Goal: Use online tool/utility: Utilize a website feature to perform a specific function

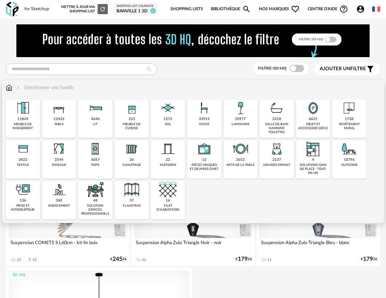
click at [169, 152] on img at bounding box center [167, 148] width 17 height 17
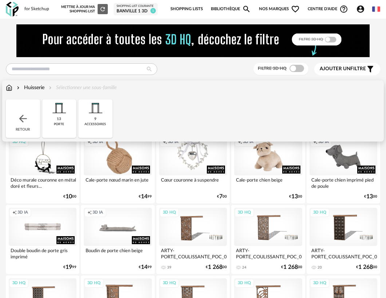
click at [59, 112] on img at bounding box center [58, 107] width 17 height 17
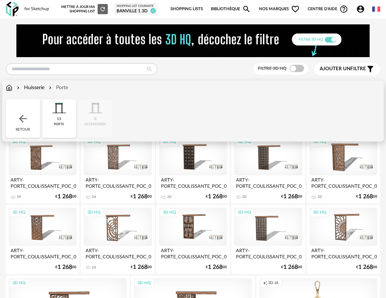
click at [25, 122] on img at bounding box center [23, 119] width 12 height 12
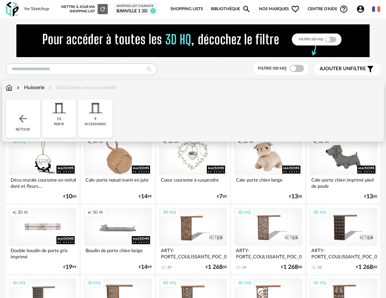
click at [24, 121] on img at bounding box center [23, 119] width 12 height 12
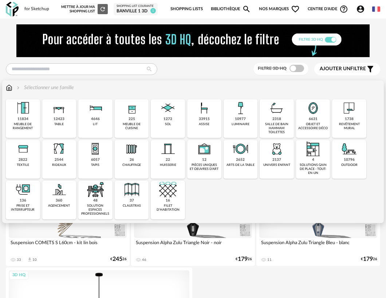
click at [63, 189] on img at bounding box center [58, 189] width 17 height 17
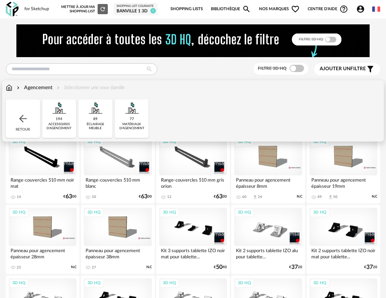
click at [26, 118] on img at bounding box center [23, 119] width 12 height 12
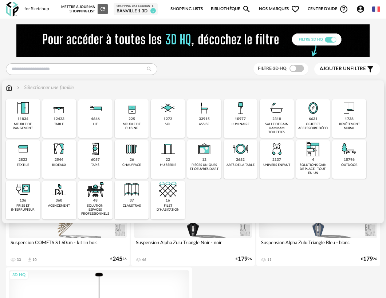
click at [127, 189] on img at bounding box center [131, 189] width 17 height 17
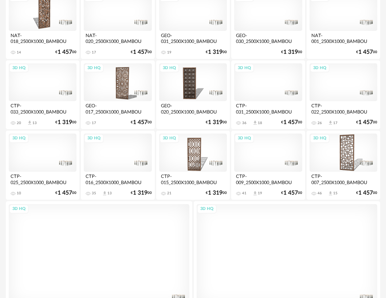
scroll to position [357, 0]
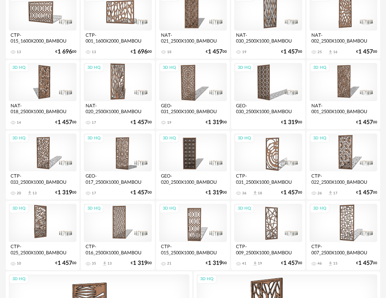
click at [191, 159] on div "3D HQ" at bounding box center [193, 153] width 68 height 38
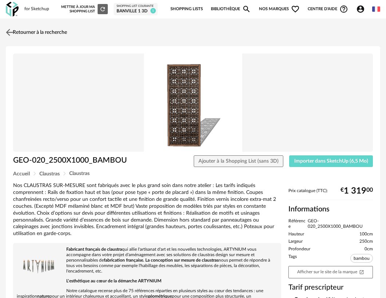
click at [9, 32] on img at bounding box center [9, 32] width 11 height 11
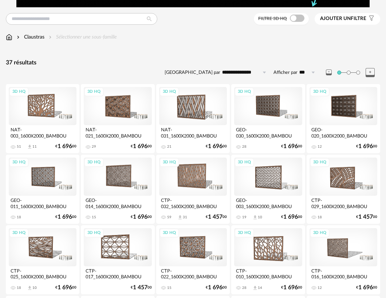
scroll to position [31, 0]
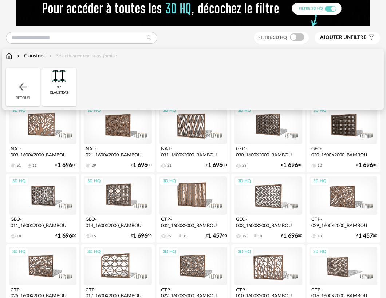
click at [23, 90] on img at bounding box center [23, 87] width 12 height 12
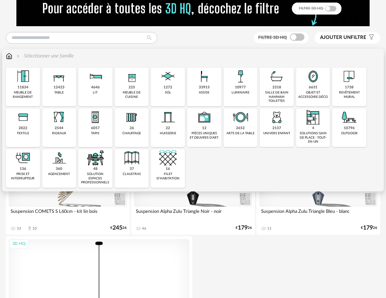
click at [202, 89] on div "33915" at bounding box center [204, 87] width 11 height 5
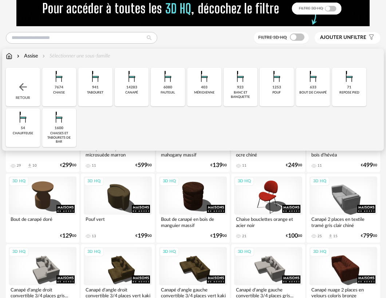
click at [7, 59] on img at bounding box center [9, 55] width 7 height 7
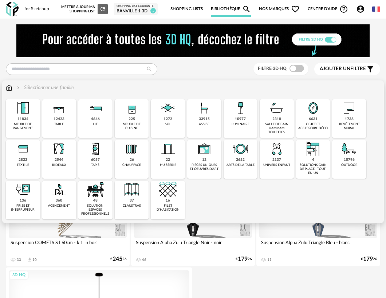
click at [101, 116] on img at bounding box center [95, 107] width 17 height 17
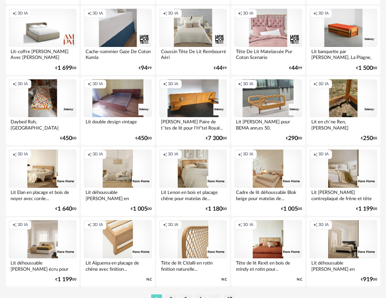
scroll to position [1293, 0]
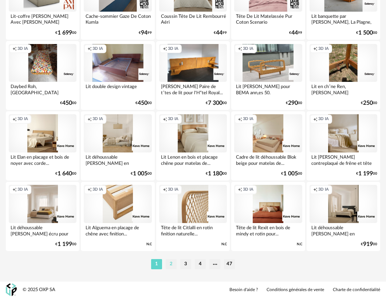
click at [172, 264] on li "2" at bounding box center [171, 264] width 11 height 10
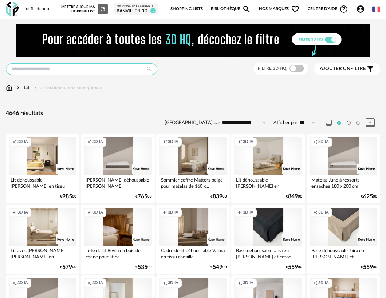
click at [60, 70] on input "text" at bounding box center [81, 69] width 151 height 12
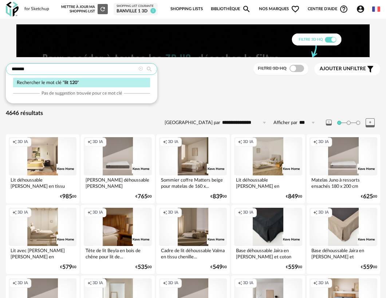
type input "*******"
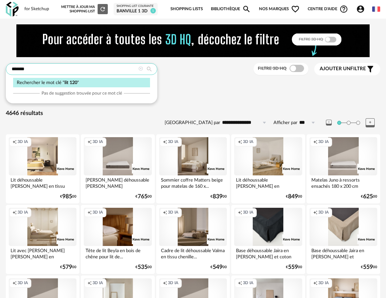
type input "**********"
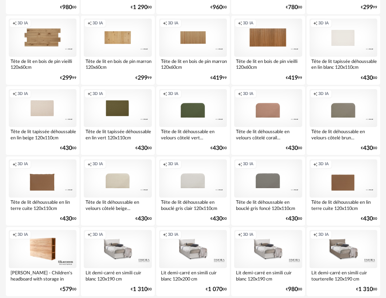
scroll to position [1285, 0]
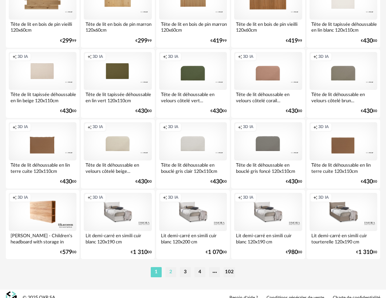
click at [172, 273] on li "2" at bounding box center [170, 272] width 11 height 10
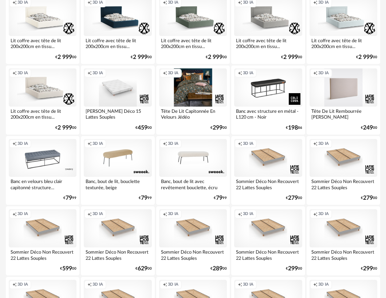
scroll to position [1293, 0]
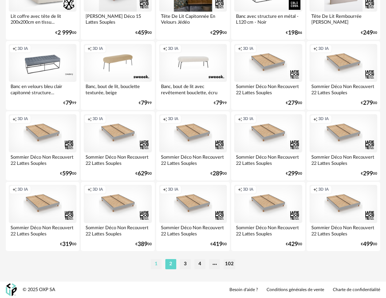
click at [160, 265] on li "1" at bounding box center [156, 264] width 11 height 10
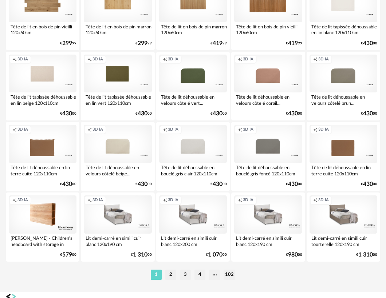
scroll to position [1287, 0]
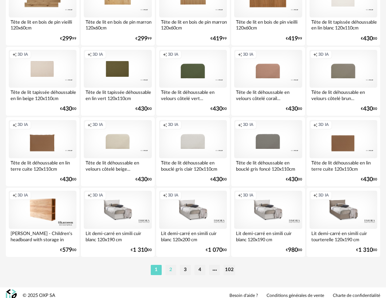
click at [173, 268] on li "2" at bounding box center [170, 270] width 11 height 10
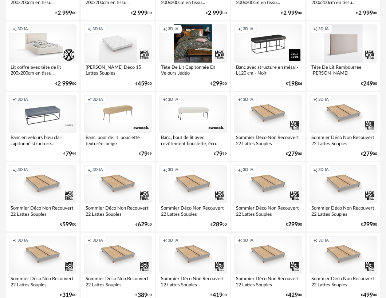
scroll to position [1293, 0]
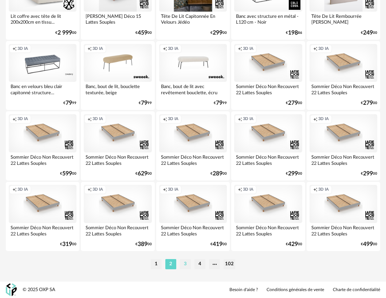
click at [186, 262] on li "3" at bounding box center [185, 264] width 11 height 10
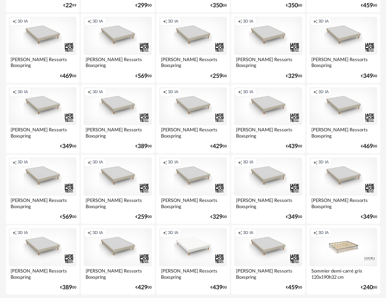
scroll to position [1293, 0]
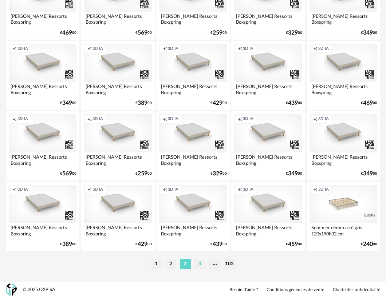
click at [201, 262] on li "4" at bounding box center [199, 264] width 11 height 10
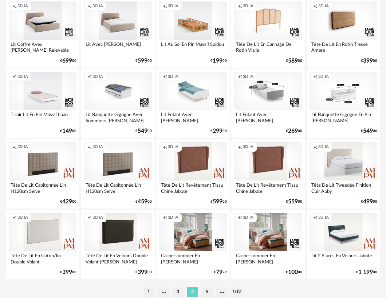
scroll to position [1293, 0]
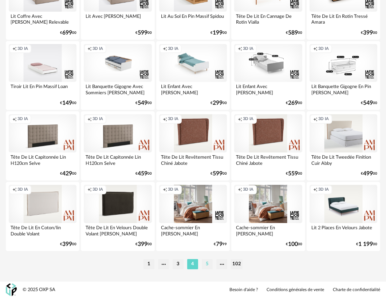
click at [207, 264] on li "5" at bounding box center [207, 264] width 11 height 10
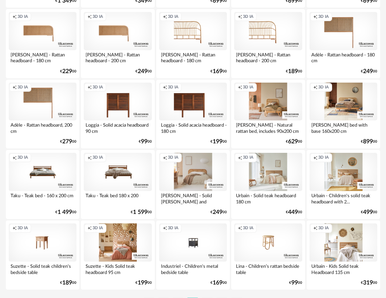
scroll to position [1293, 0]
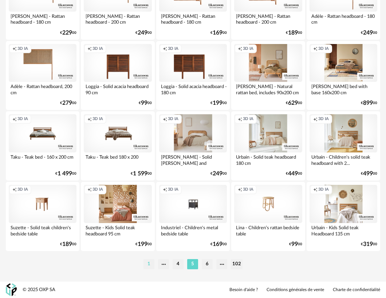
click at [150, 264] on li "1" at bounding box center [148, 264] width 11 height 10
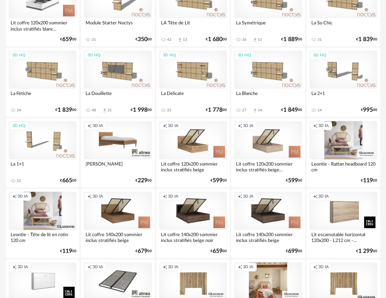
scroll to position [88, 0]
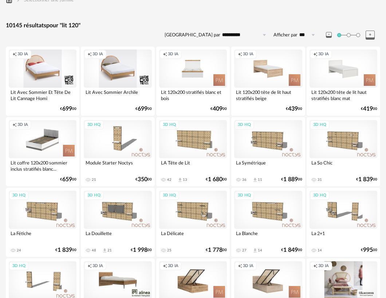
click at [46, 147] on div "Creation icon 3D IA" at bounding box center [43, 139] width 68 height 38
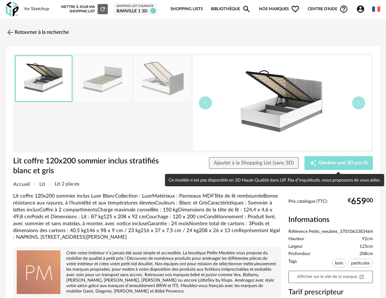
click at [321, 165] on span "Générer une 3D par IA" at bounding box center [343, 162] width 50 height 5
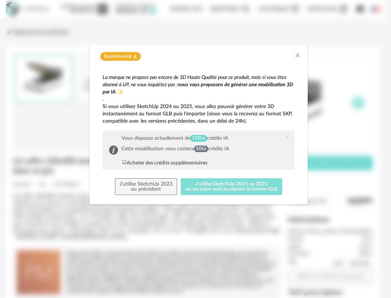
click at [217, 187] on button "J'utilise SketchUp 2024 ou 2025 ou un autre outil acceptant le format GLB" at bounding box center [232, 186] width 102 height 17
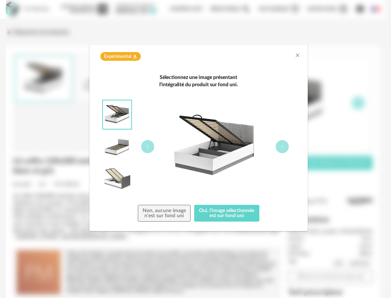
click at [123, 141] on img "dialog" at bounding box center [117, 146] width 28 height 28
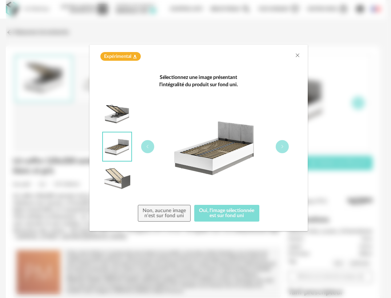
click at [228, 215] on button "Oui, l'image sélectionnée est sur fond uni" at bounding box center [226, 213] width 65 height 17
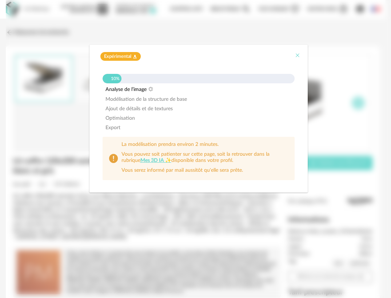
click at [297, 56] on icon "Close" at bounding box center [298, 55] width 6 height 6
